Goal: Transaction & Acquisition: Purchase product/service

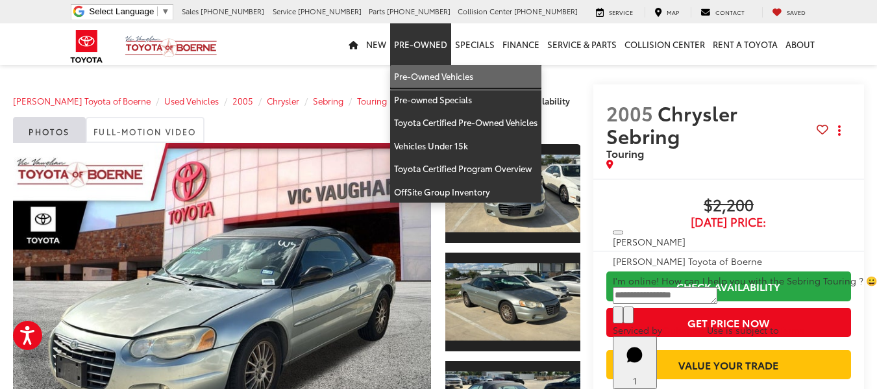
click at [424, 68] on link "Pre-Owned Vehicles" at bounding box center [465, 76] width 151 height 23
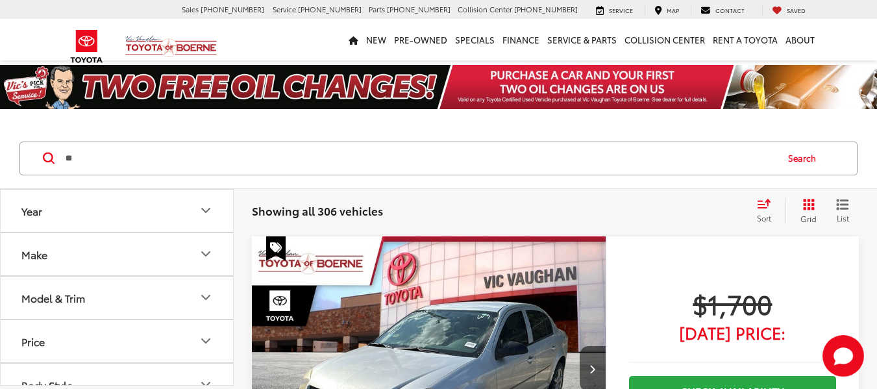
click at [238, 157] on input "**" at bounding box center [419, 158] width 711 height 31
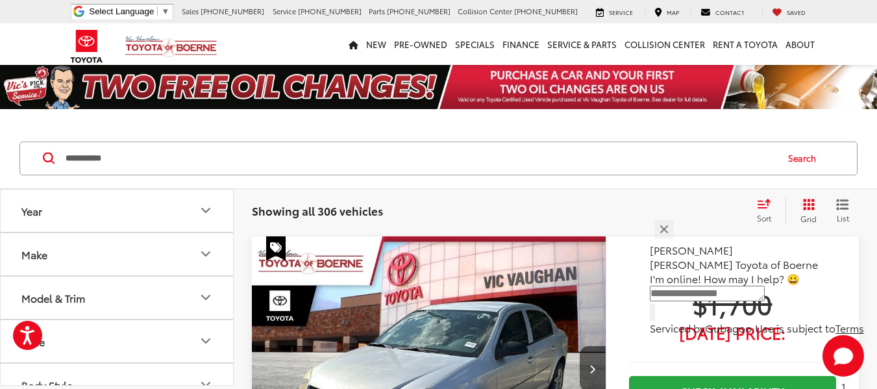
type input "**********"
